Goal: Communication & Community: Answer question/provide support

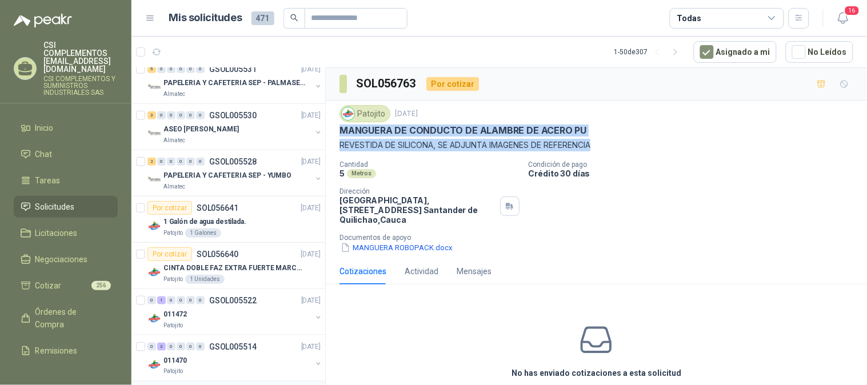
scroll to position [317, 0]
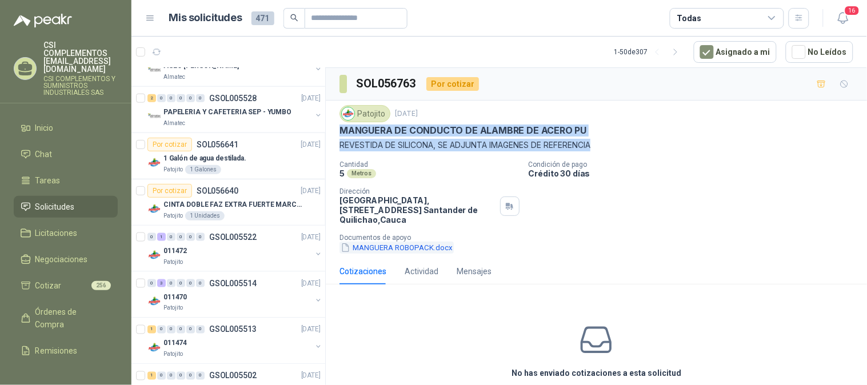
click at [369, 249] on button "MANGUERA ROBOPACK.docx" at bounding box center [396, 248] width 114 height 12
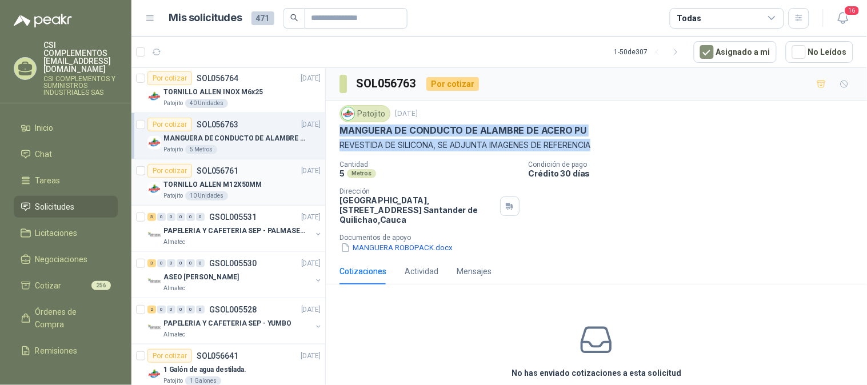
scroll to position [0, 0]
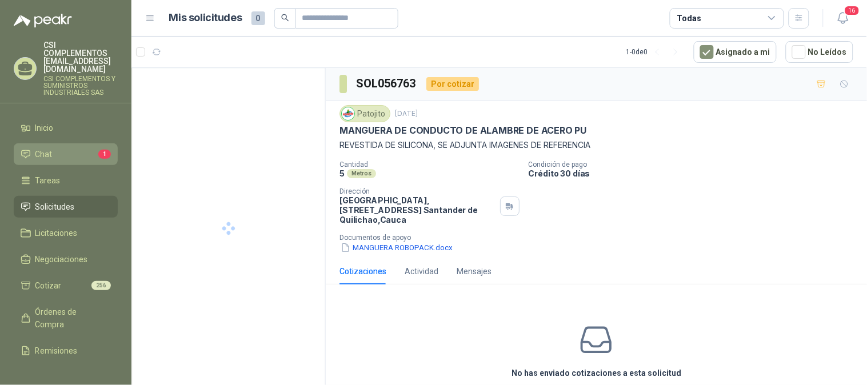
click at [58, 148] on li "Chat 1" at bounding box center [66, 154] width 90 height 13
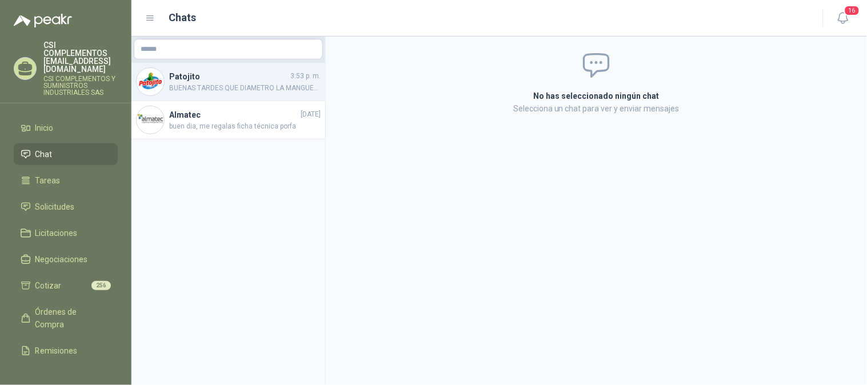
click at [200, 87] on span "BUENAS TARDES QUE DIAMETRO LA MANGUERA" at bounding box center [244, 88] width 151 height 11
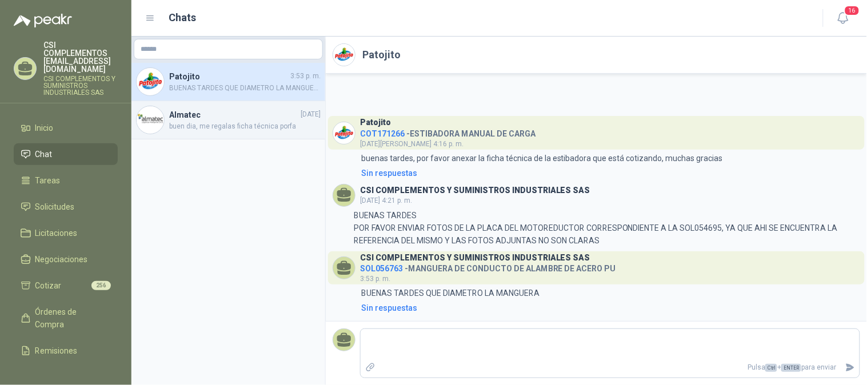
click at [230, 127] on span "buen dia, me regalas ficha técnica porfa" at bounding box center [244, 126] width 151 height 11
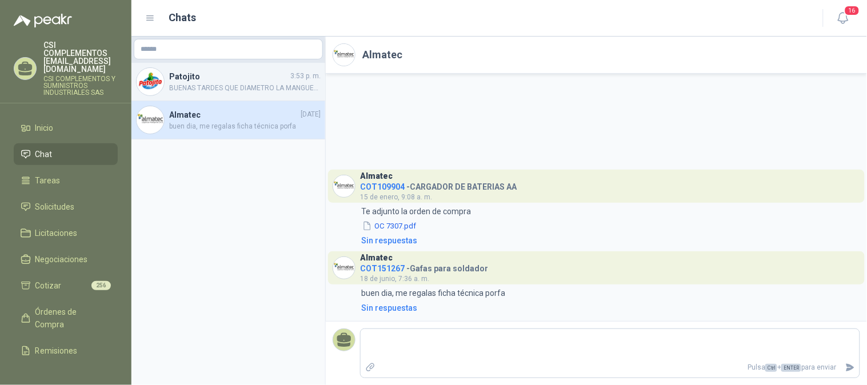
click at [197, 75] on h4 "Patojito" at bounding box center [228, 76] width 119 height 13
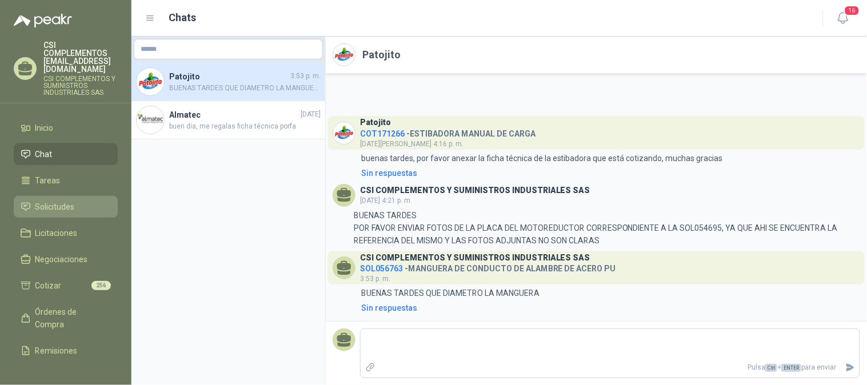
click at [58, 201] on span "Solicitudes" at bounding box center [54, 207] width 39 height 13
